Goal: Navigation & Orientation: Go to known website

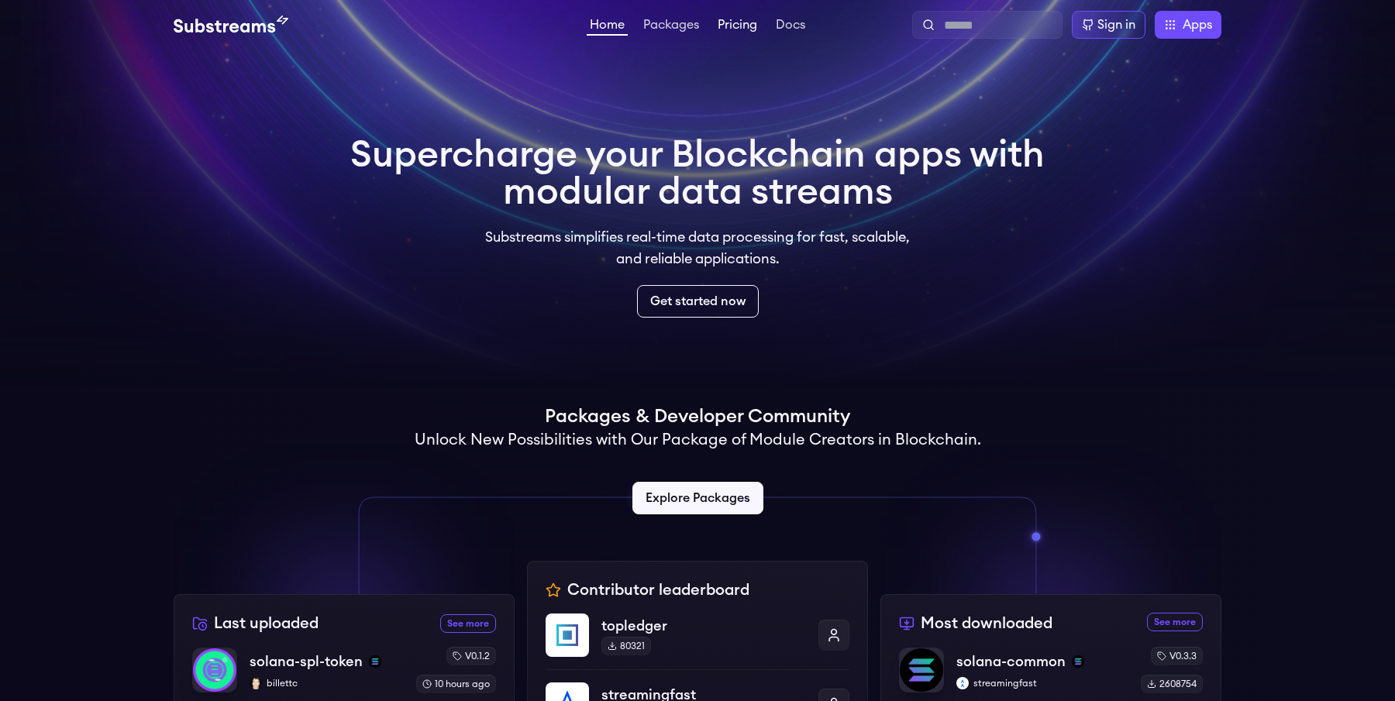
click at [755, 22] on link "Pricing" at bounding box center [737, 26] width 46 height 15
click at [1117, 29] on div "Sign in" at bounding box center [1116, 24] width 38 height 19
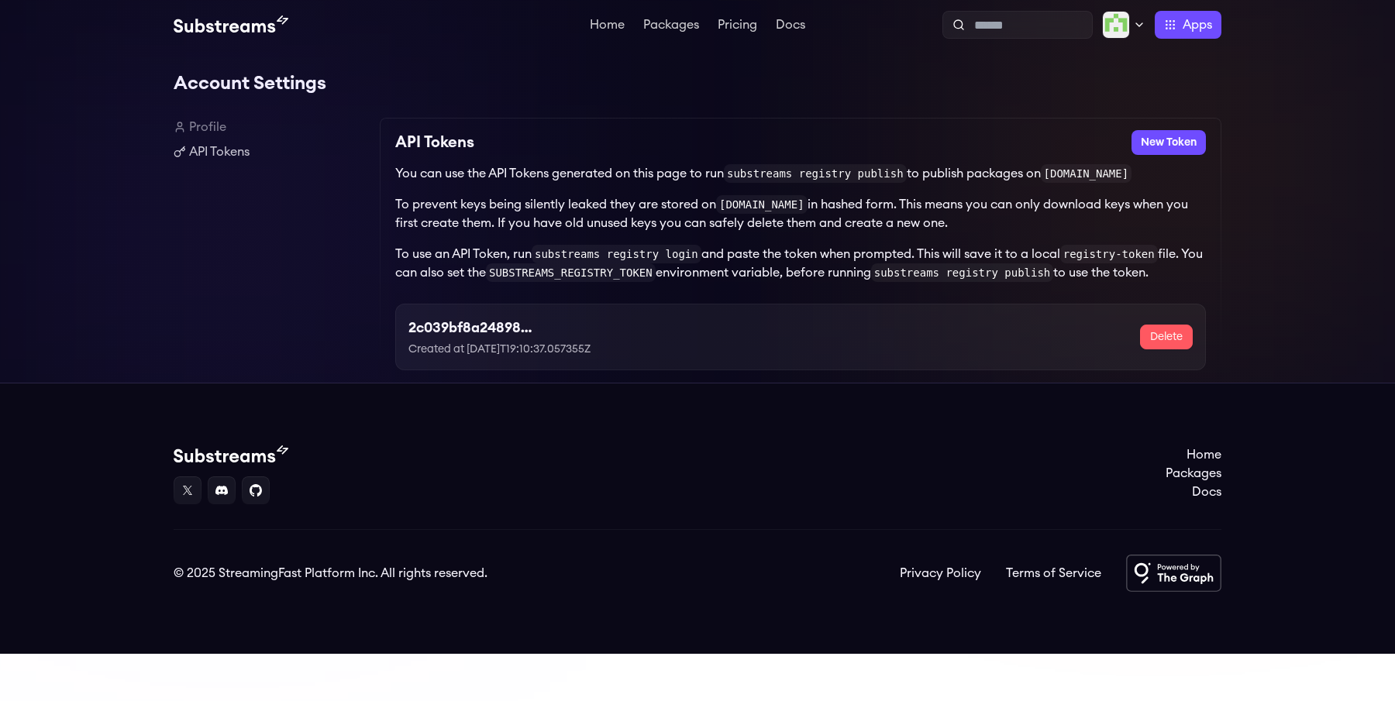
click at [208, 123] on link "Profile" at bounding box center [271, 127] width 194 height 19
click at [245, 462] on img at bounding box center [231, 455] width 115 height 19
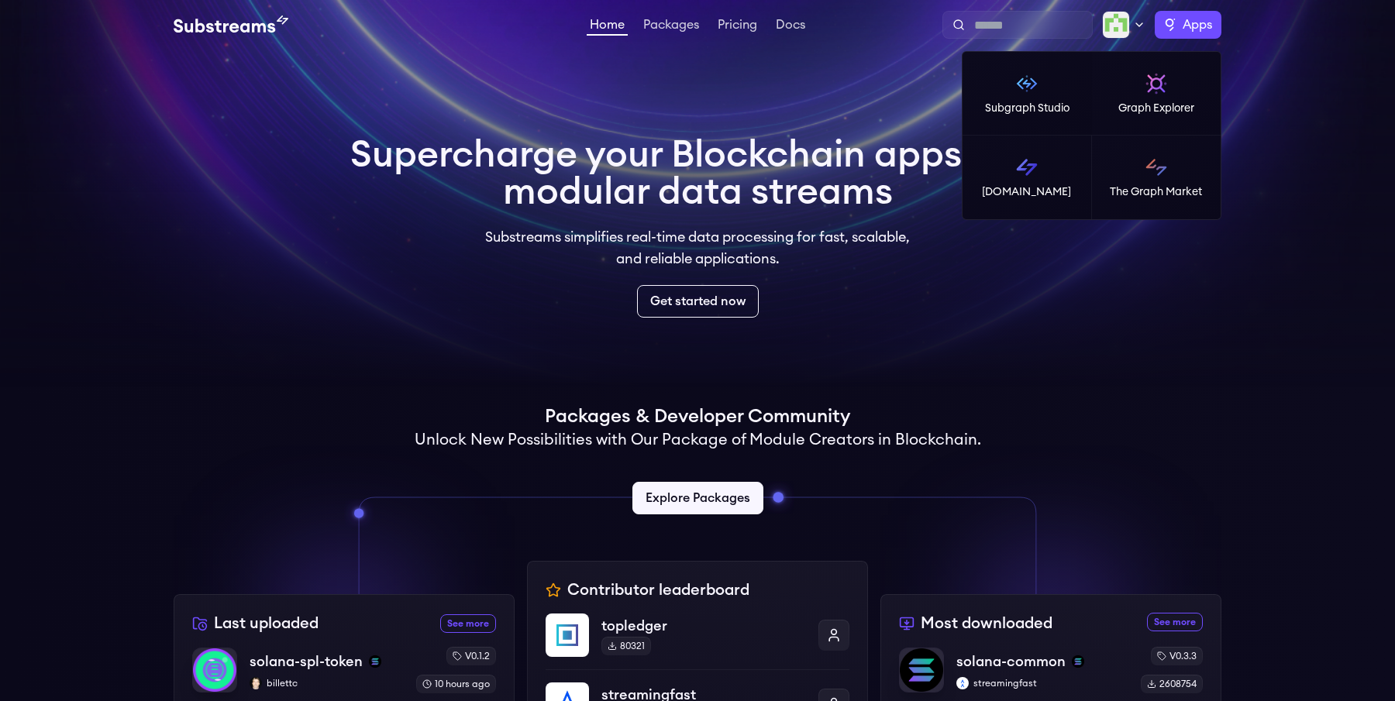
click at [1196, 20] on span "Apps" at bounding box center [1196, 24] width 29 height 19
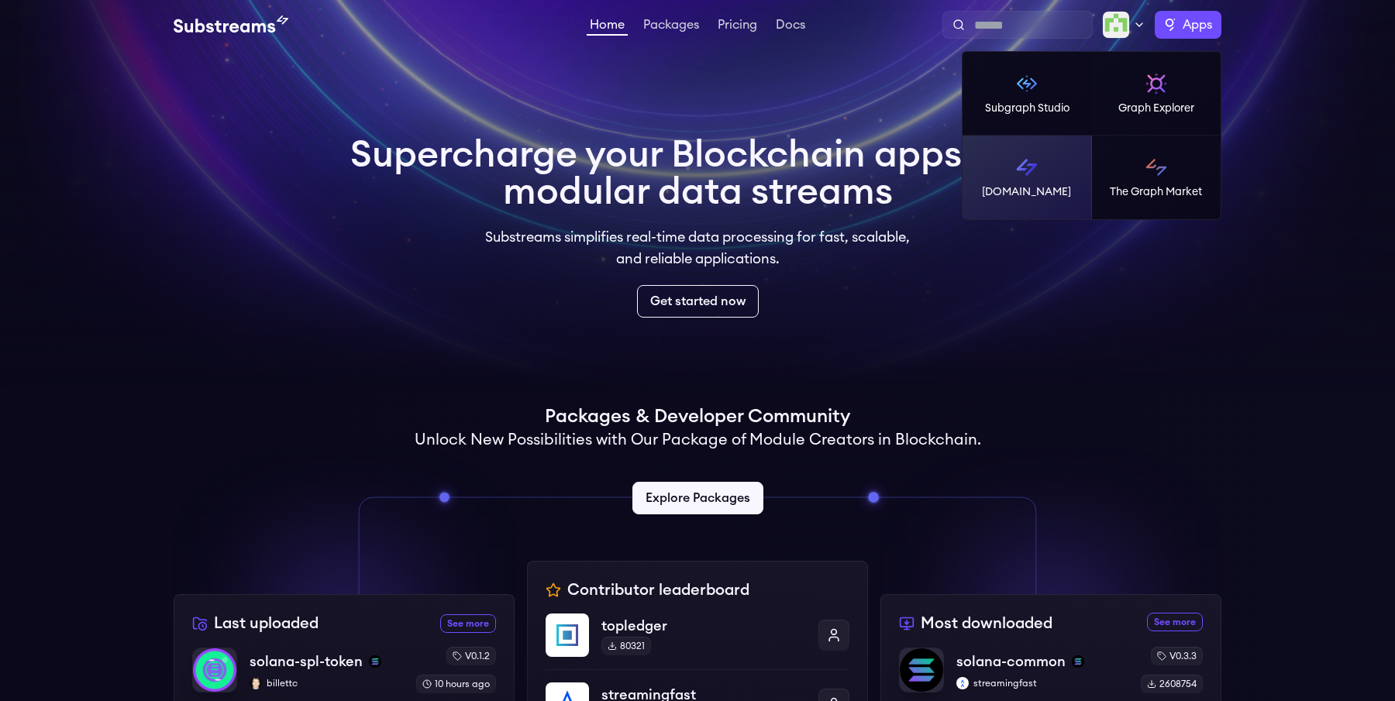
click at [1014, 173] on link "[DOMAIN_NAME]" at bounding box center [1026, 178] width 129 height 84
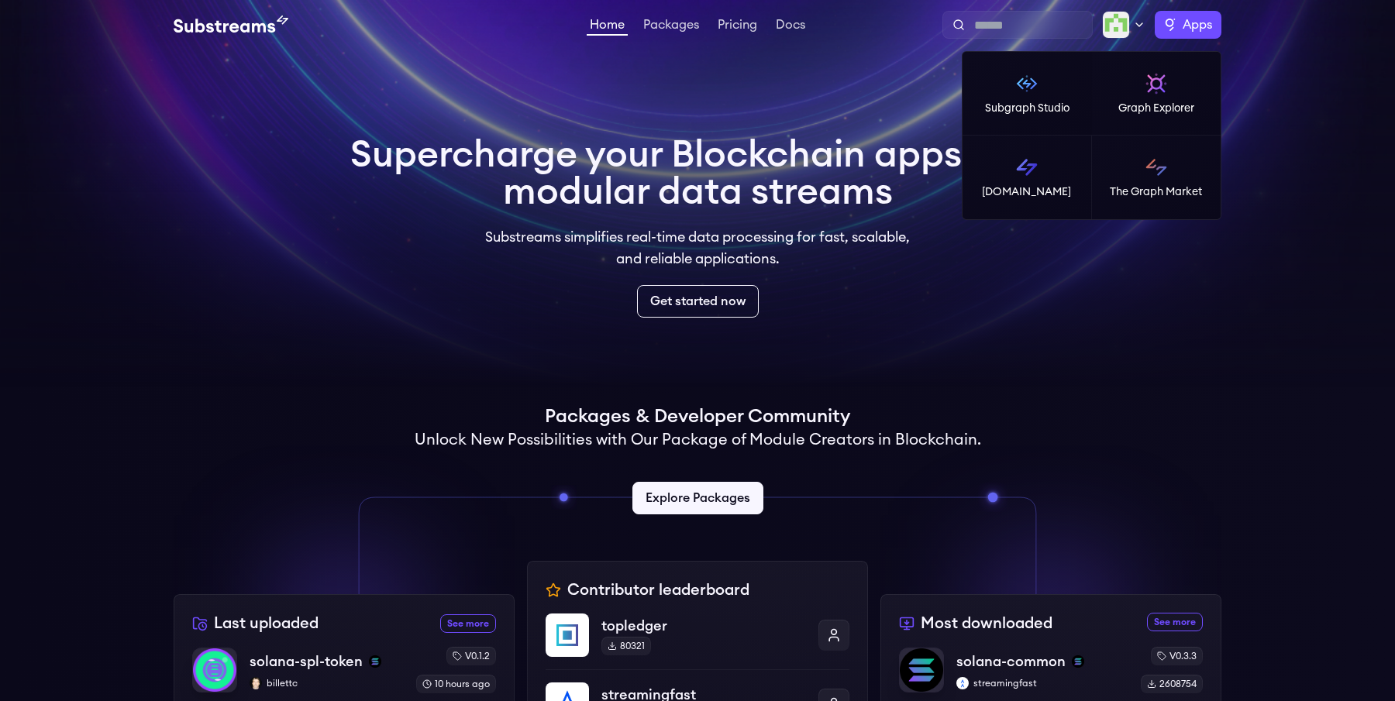
click at [1193, 33] on span "Apps" at bounding box center [1196, 24] width 29 height 19
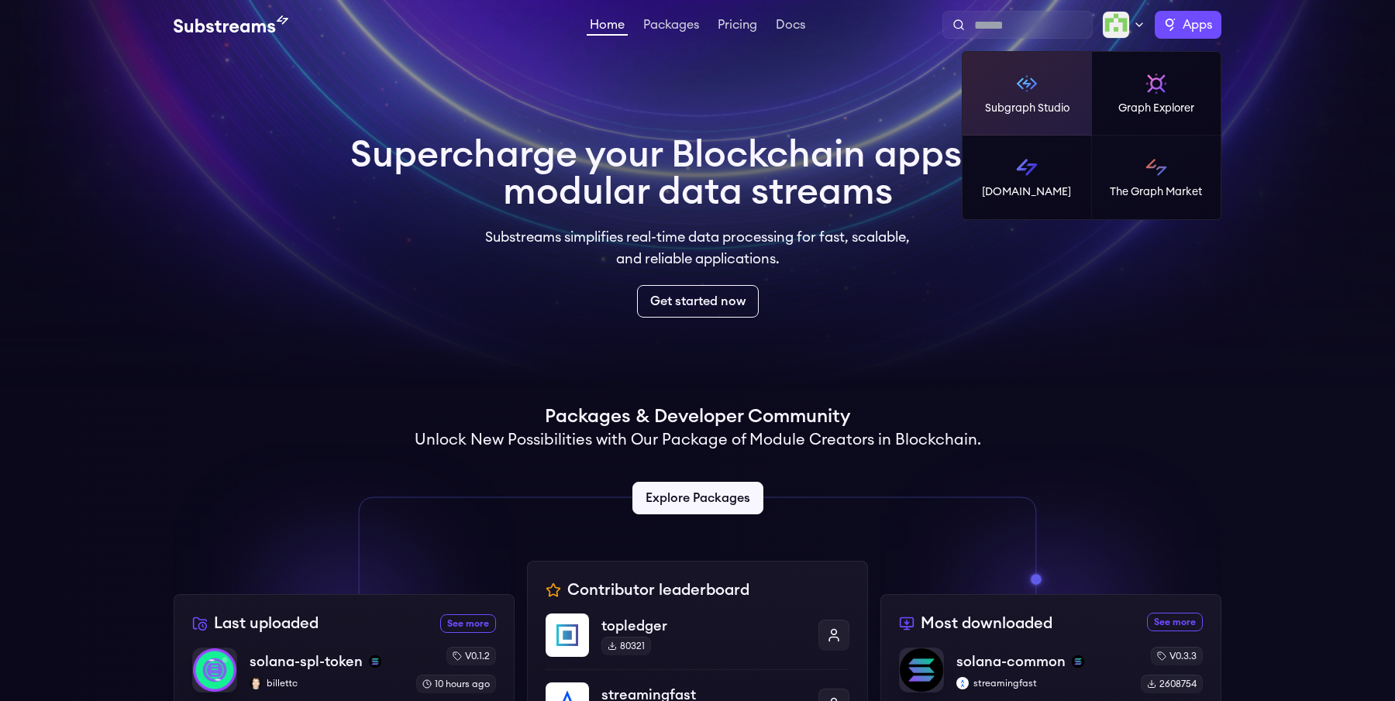
click at [1038, 95] on img at bounding box center [1026, 83] width 25 height 25
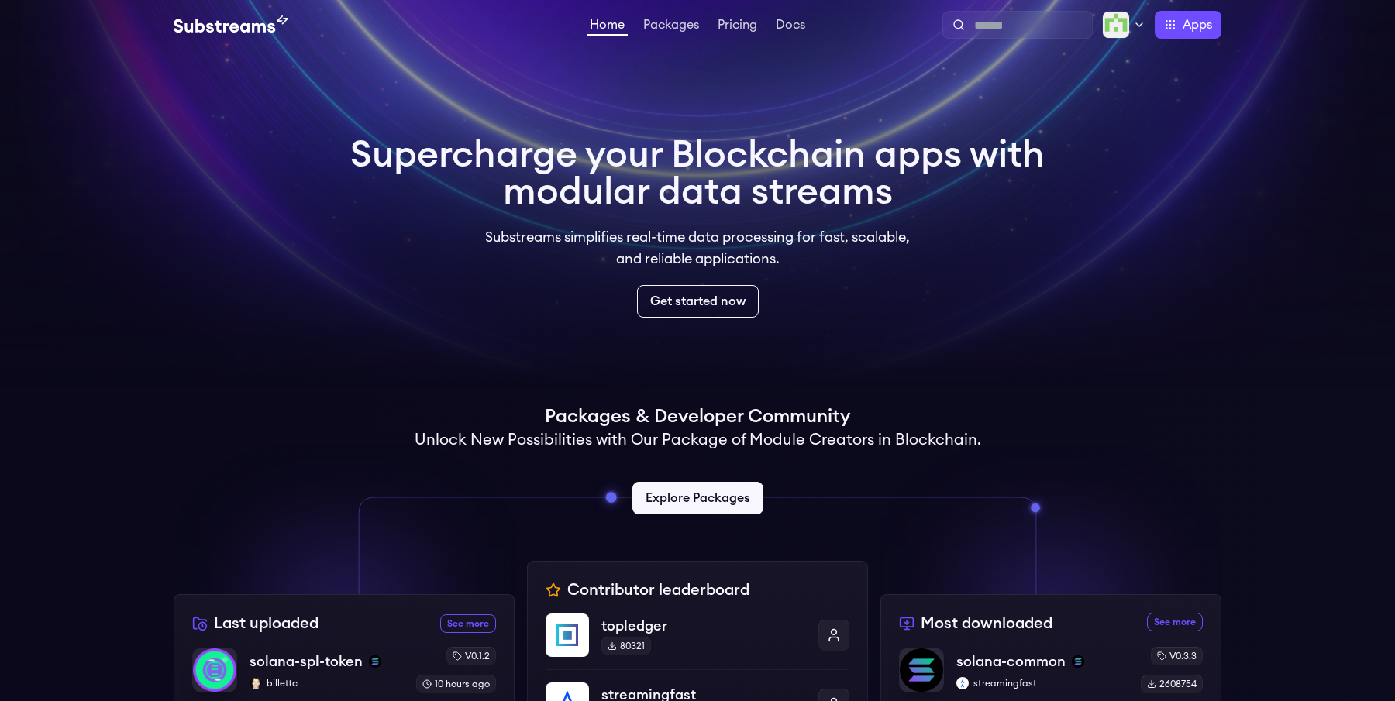
scroll to position [879, 0]
